Goal: Navigation & Orientation: Find specific page/section

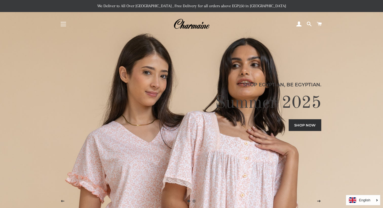
click at [65, 19] on button "Site navigation" at bounding box center [63, 23] width 13 height 13
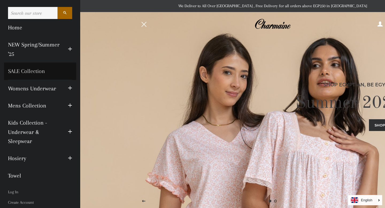
click at [35, 70] on link "SALE Collection" at bounding box center [40, 71] width 72 height 17
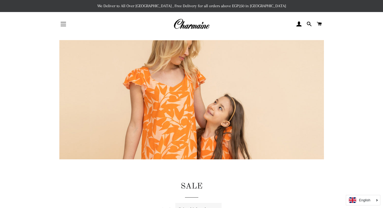
click at [62, 24] on span "button" at bounding box center [63, 24] width 5 height 1
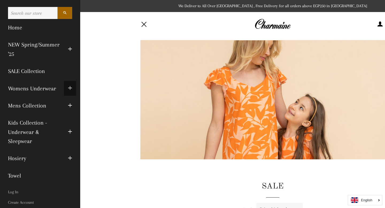
click at [69, 87] on span "button" at bounding box center [70, 88] width 4 height 7
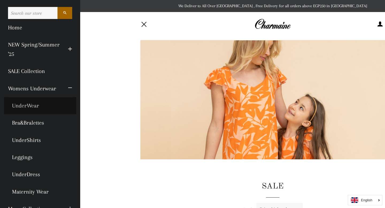
click at [22, 106] on link "UnderWear" at bounding box center [40, 105] width 72 height 17
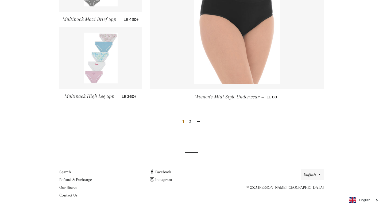
scroll to position [639, 0]
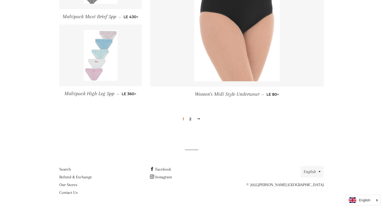
click at [190, 118] on link "2" at bounding box center [190, 119] width 6 height 8
click at [192, 120] on link "2" at bounding box center [190, 119] width 6 height 8
click at [199, 120] on span at bounding box center [199, 119] width 4 height 4
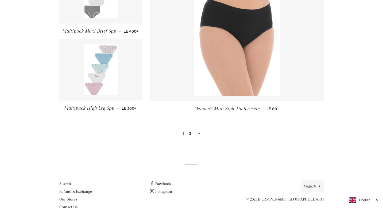
scroll to position [641, 0]
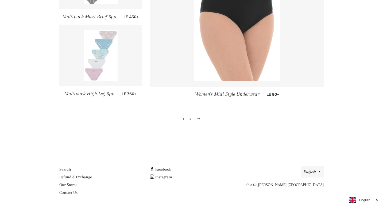
click at [128, 71] on link at bounding box center [100, 55] width 83 height 61
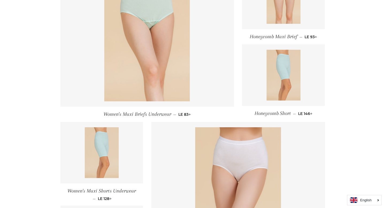
scroll to position [0, 0]
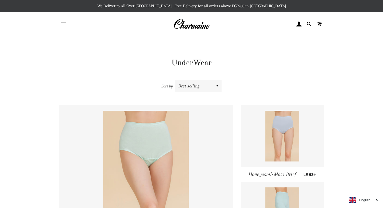
click at [66, 22] on button "Site navigation" at bounding box center [63, 23] width 13 height 13
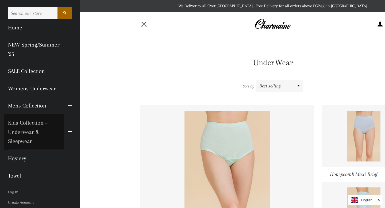
click at [30, 132] on link "Kids Collection - Underwear & Sleepwear" at bounding box center [34, 132] width 60 height 36
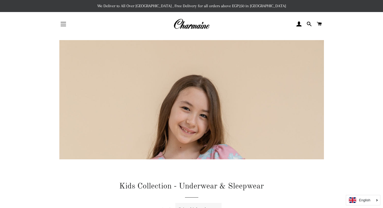
click at [62, 25] on button "Site navigation" at bounding box center [63, 23] width 13 height 13
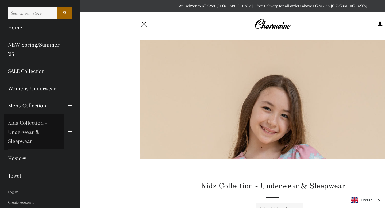
click at [29, 133] on link "Kids Collection - Underwear & Sleepwear" at bounding box center [34, 132] width 60 height 36
